Goal: Information Seeking & Learning: Learn about a topic

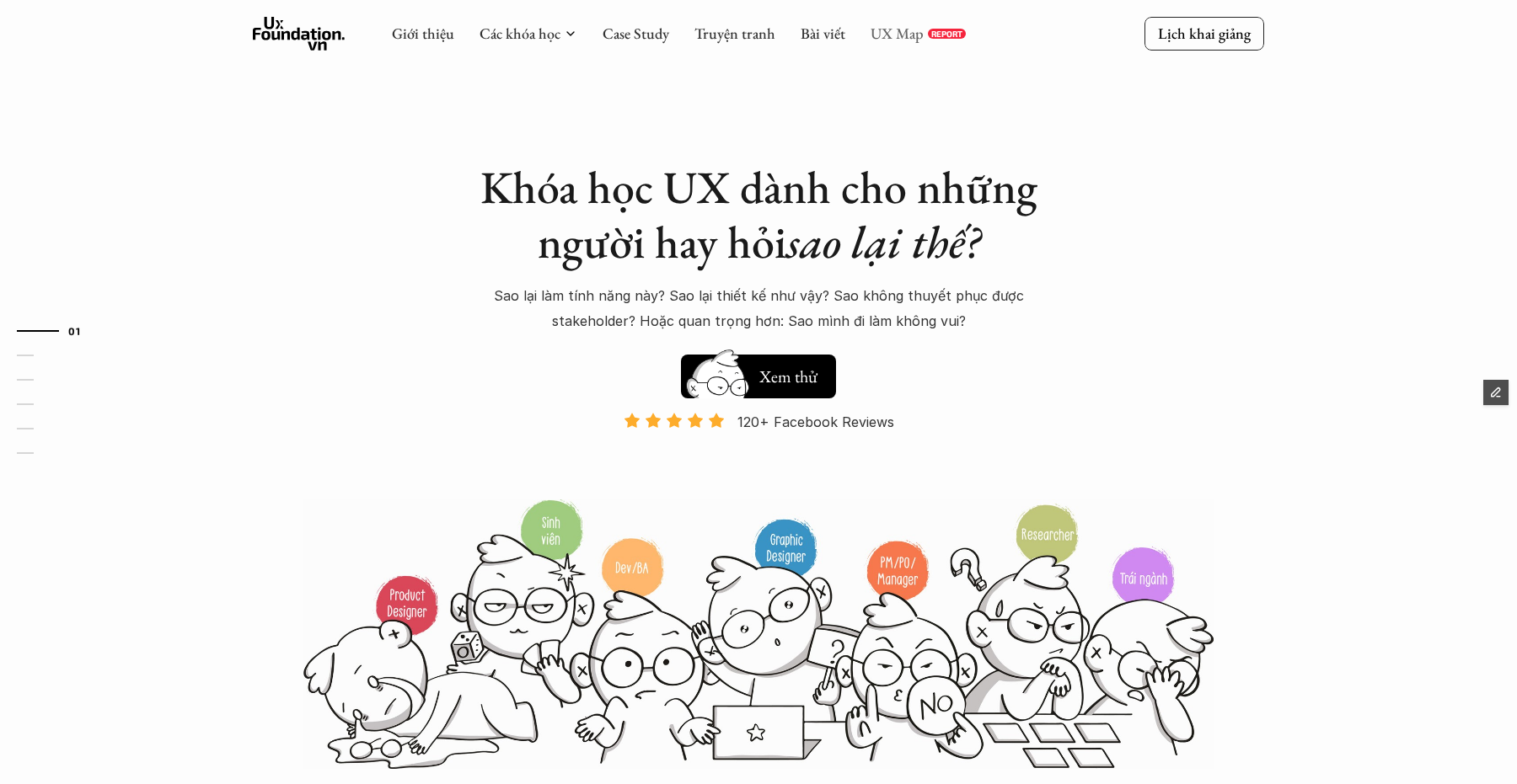
click at [892, 32] on link "UX Map" at bounding box center [898, 33] width 54 height 19
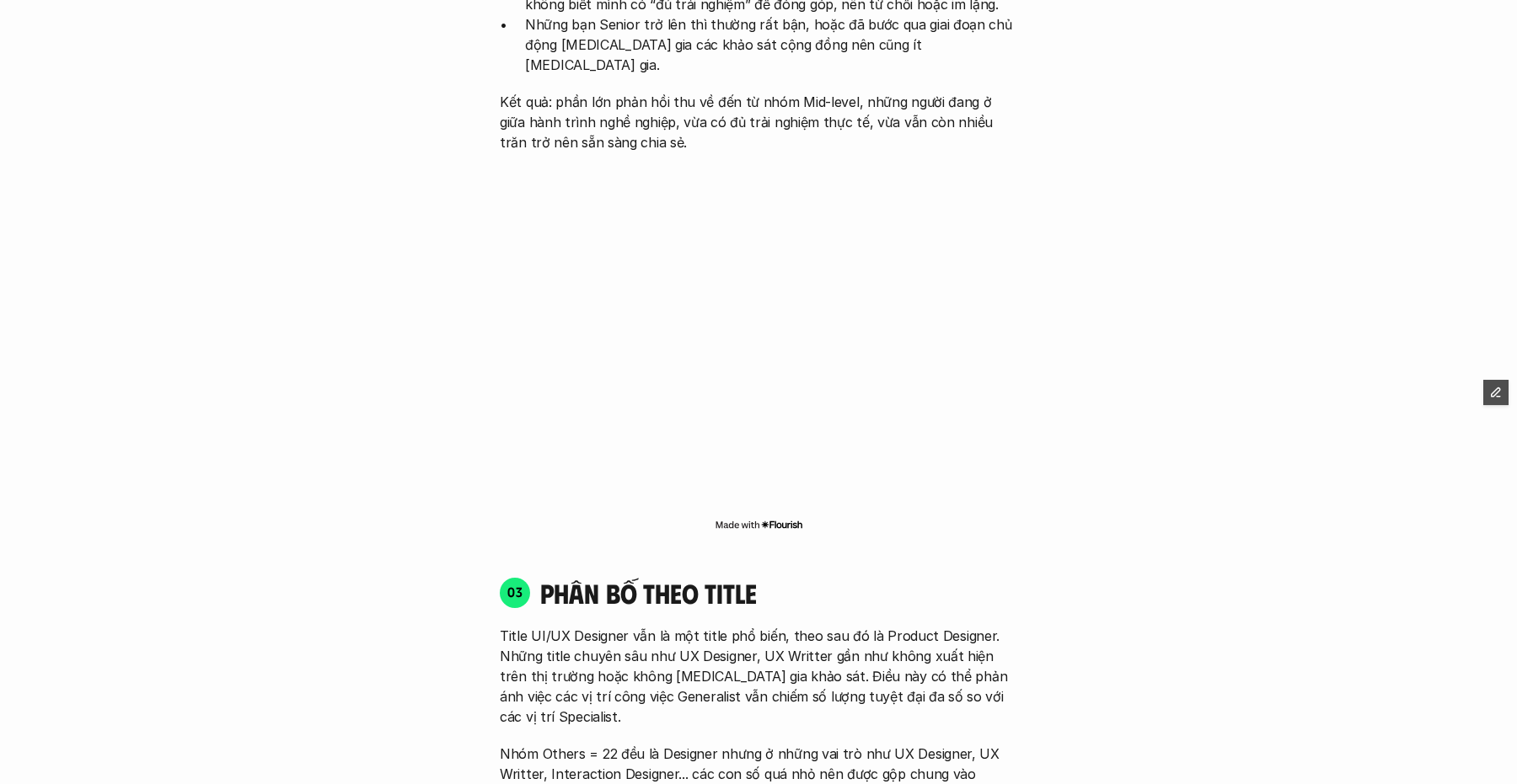
scroll to position [2049, 0]
click at [726, 92] on p "Kết quả: phần lớn phản hồi thu về đến từ nhóm Mid-level, những người đang ở giữ…" at bounding box center [758, 123] width 518 height 61
click at [717, 92] on p "Kết quả: phần lớn phản hồi thu về đến từ nhóm Mid-level, những người đang ở giữ…" at bounding box center [758, 123] width 518 height 61
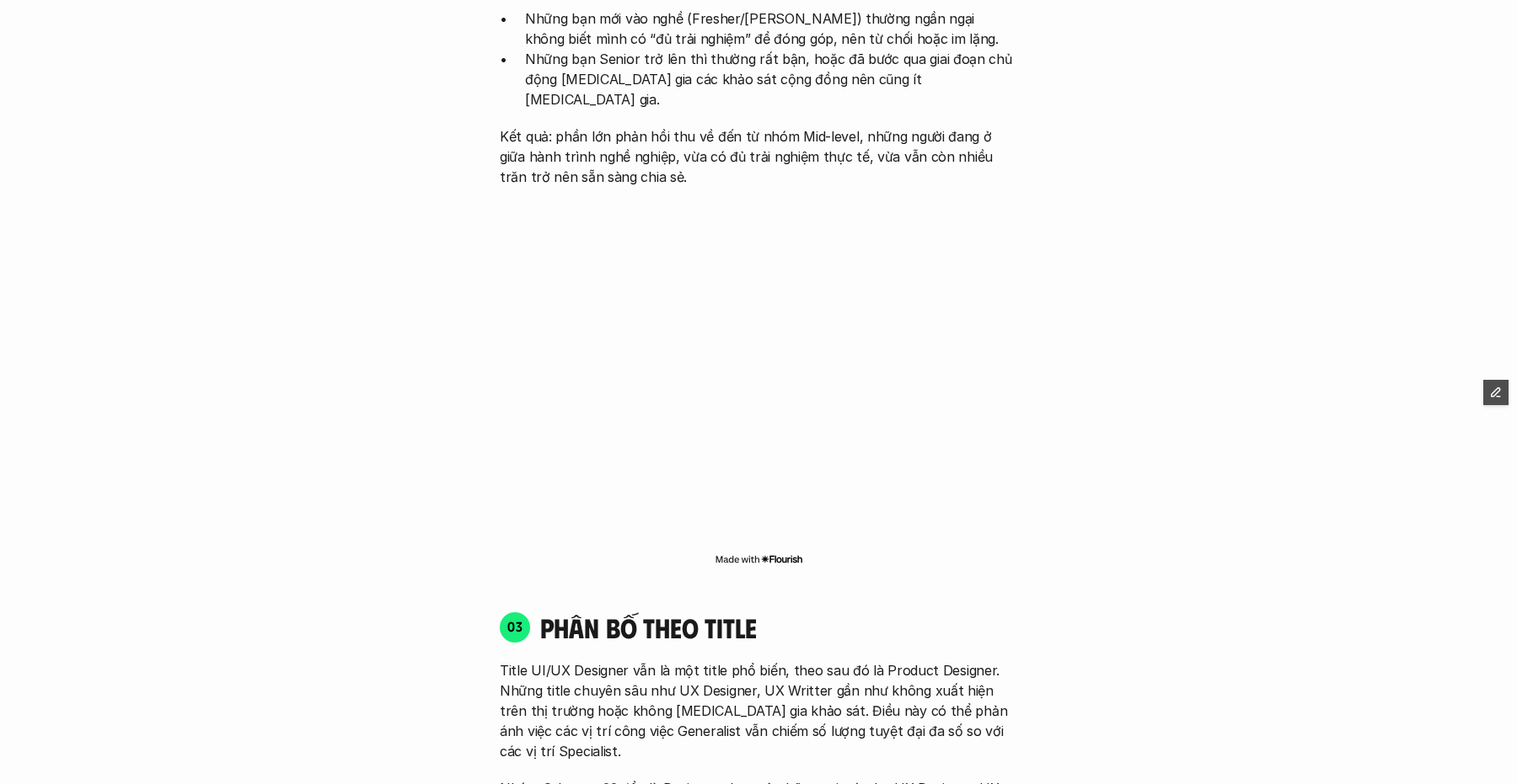
scroll to position [2014, 0]
